Goal: Information Seeking & Learning: Learn about a topic

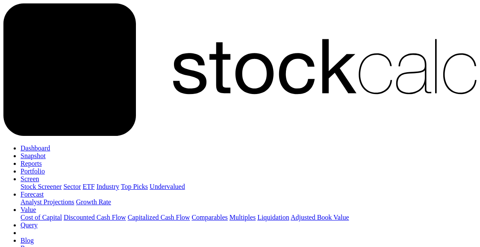
click at [46, 152] on link "Snapshot" at bounding box center [33, 155] width 25 height 7
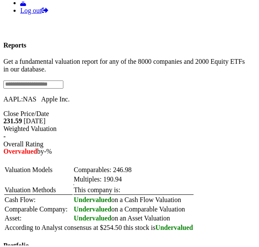
scroll to position [214, 0]
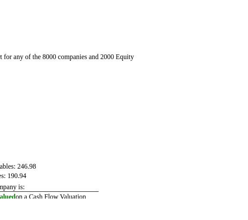
scroll to position [223, 0]
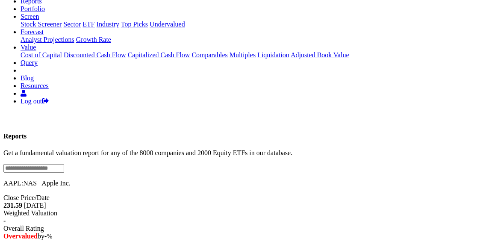
scroll to position [171, 34]
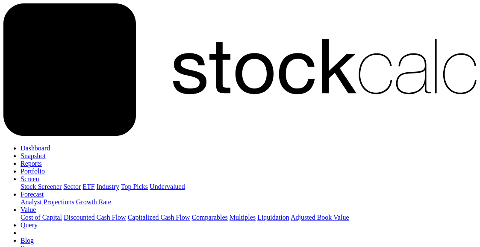
scroll to position [0, 0]
drag, startPoint x: 56, startPoint y: 108, endPoint x: 0, endPoint y: 115, distance: 56.1
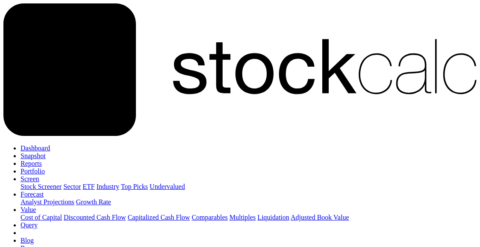
drag, startPoint x: 50, startPoint y: 106, endPoint x: 0, endPoint y: 110, distance: 50.2
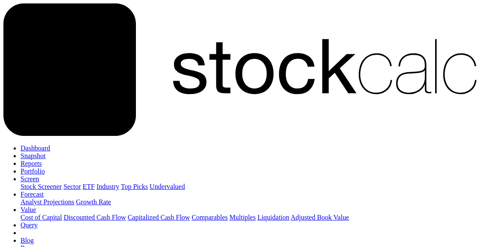
type input "*******"
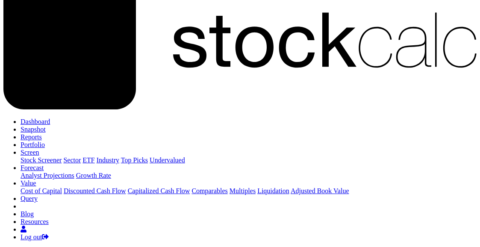
scroll to position [18, 0]
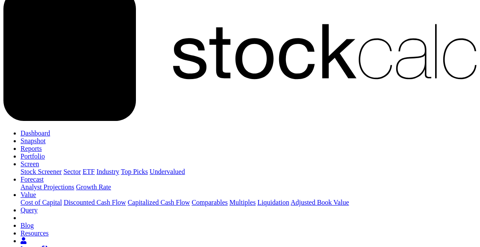
scroll to position [0, 0]
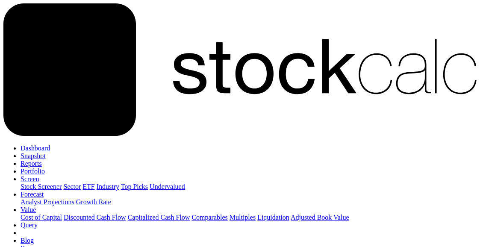
type input "*******"
click at [46, 152] on link "Snapshot" at bounding box center [33, 155] width 25 height 7
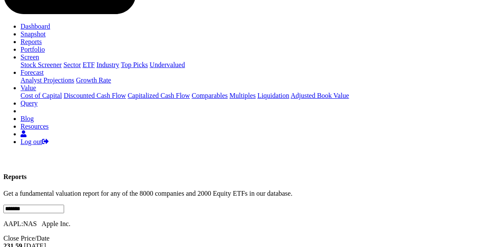
scroll to position [86, 0]
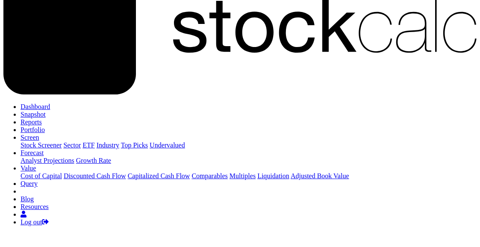
scroll to position [0, 0]
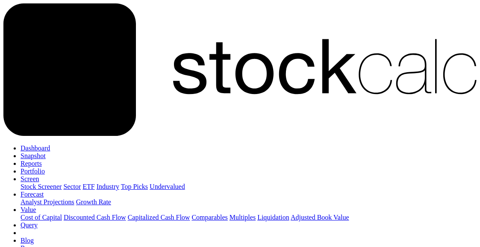
drag, startPoint x: 61, startPoint y: 103, endPoint x: 0, endPoint y: 115, distance: 61.9
type input "*******"
